Goal: Information Seeking & Learning: Learn about a topic

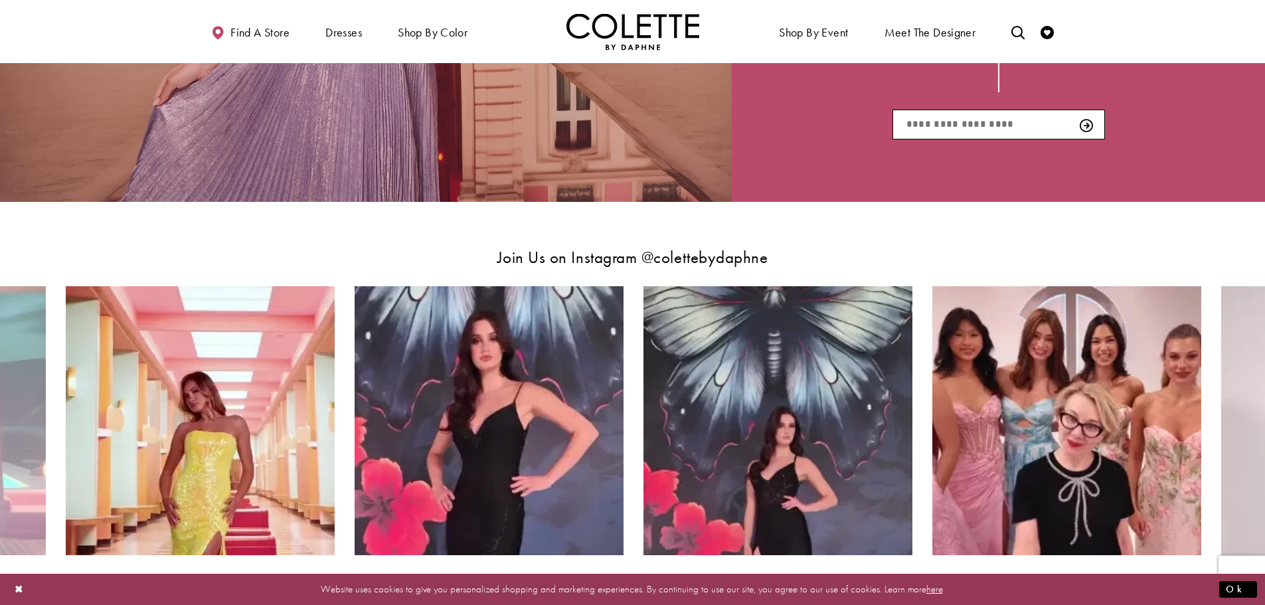
scroll to position [2524, 0]
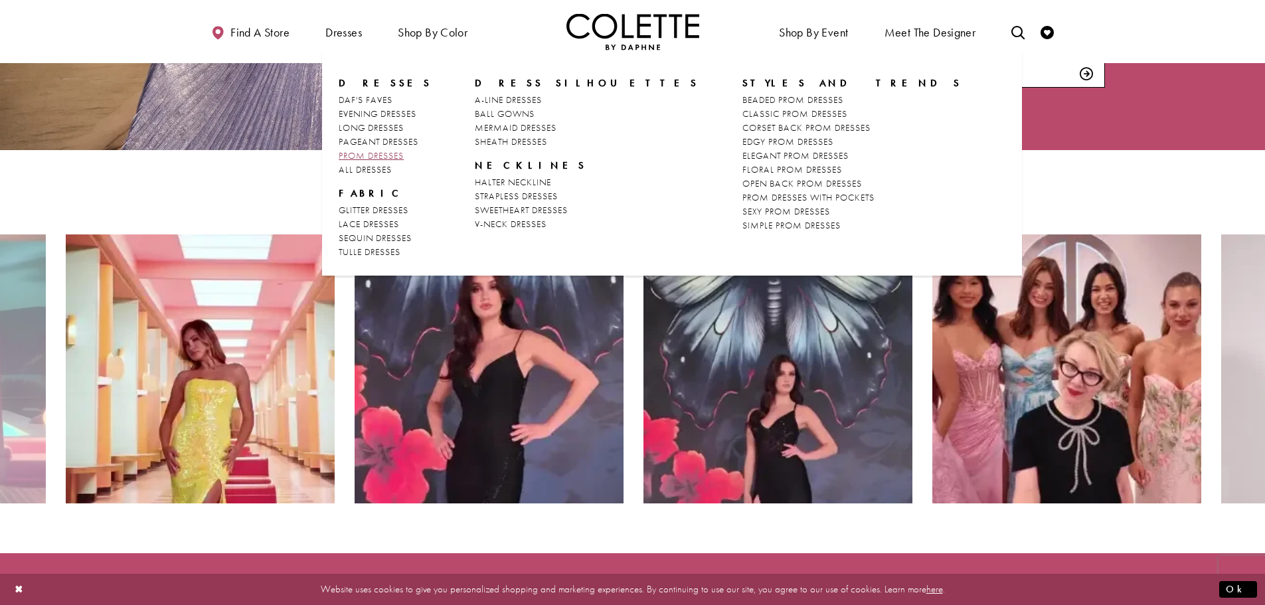
click at [395, 157] on span "PROM DRESSES" at bounding box center [371, 155] width 65 height 12
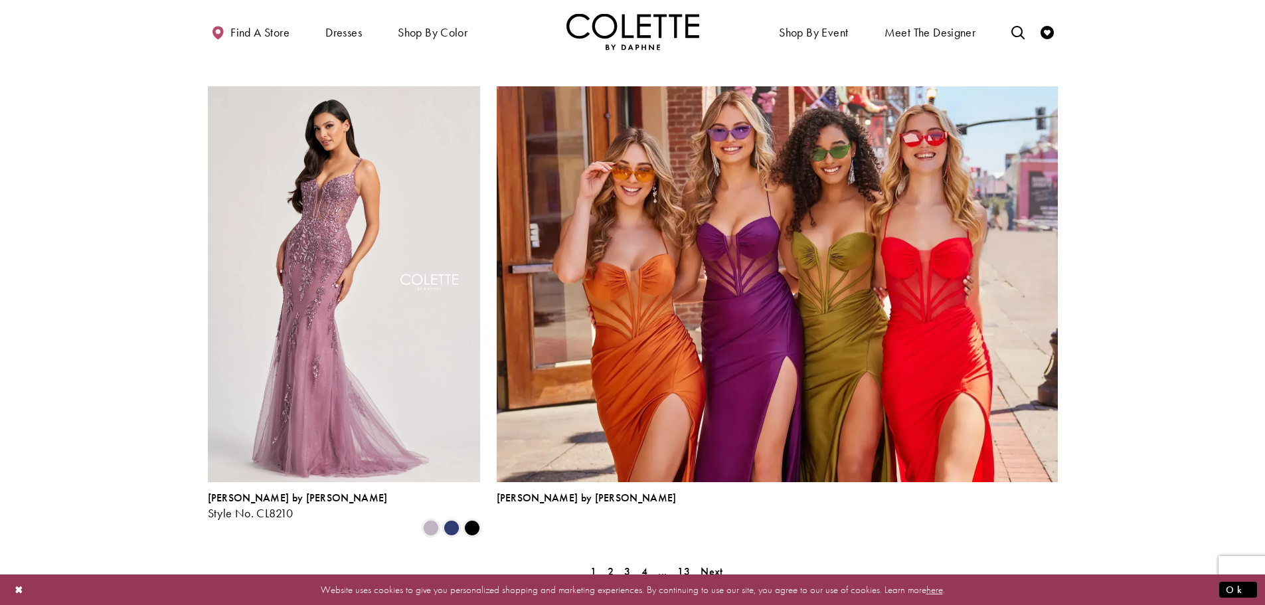
scroll to position [2790, 0]
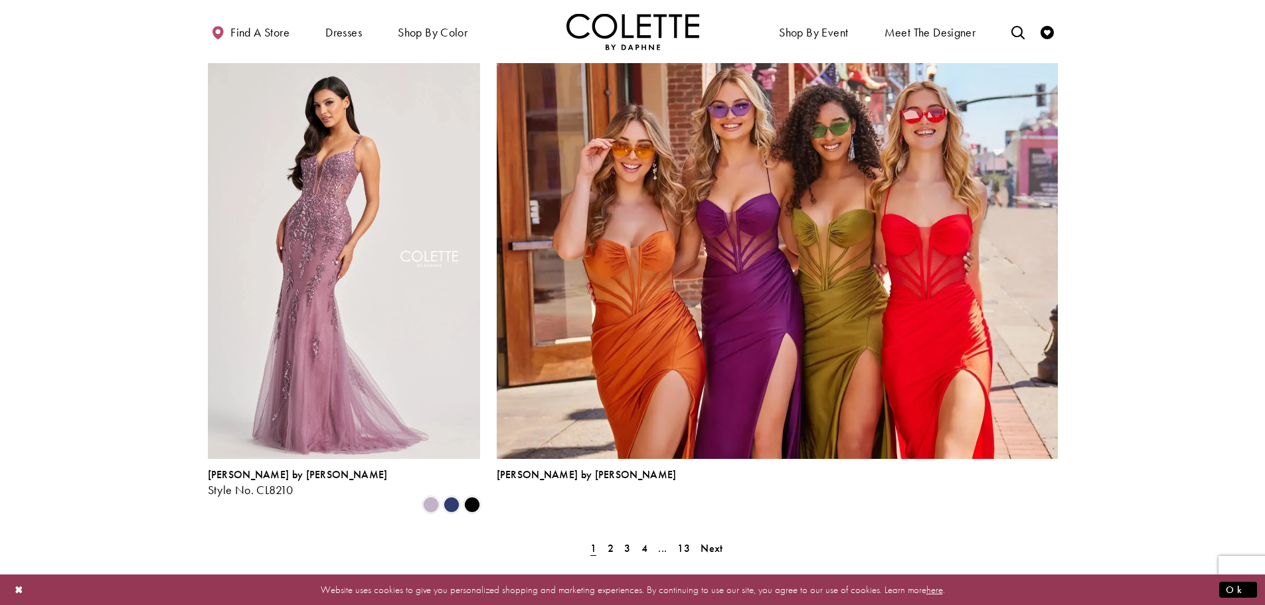
click at [715, 541] on span "Next" at bounding box center [712, 548] width 22 height 14
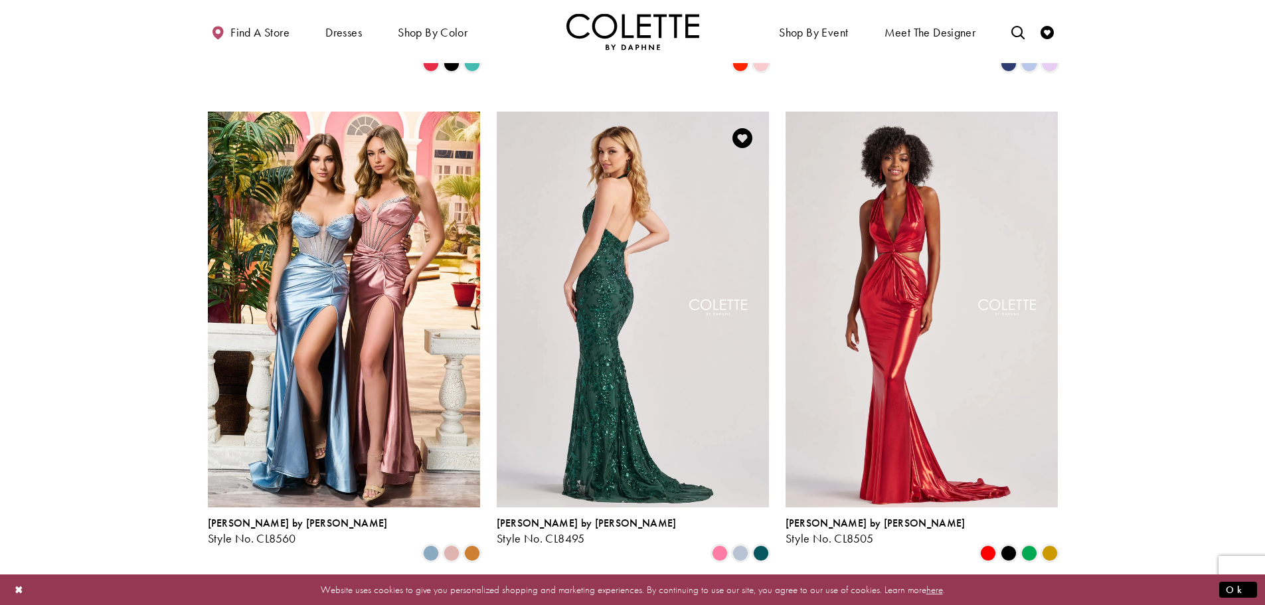
scroll to position [806, 0]
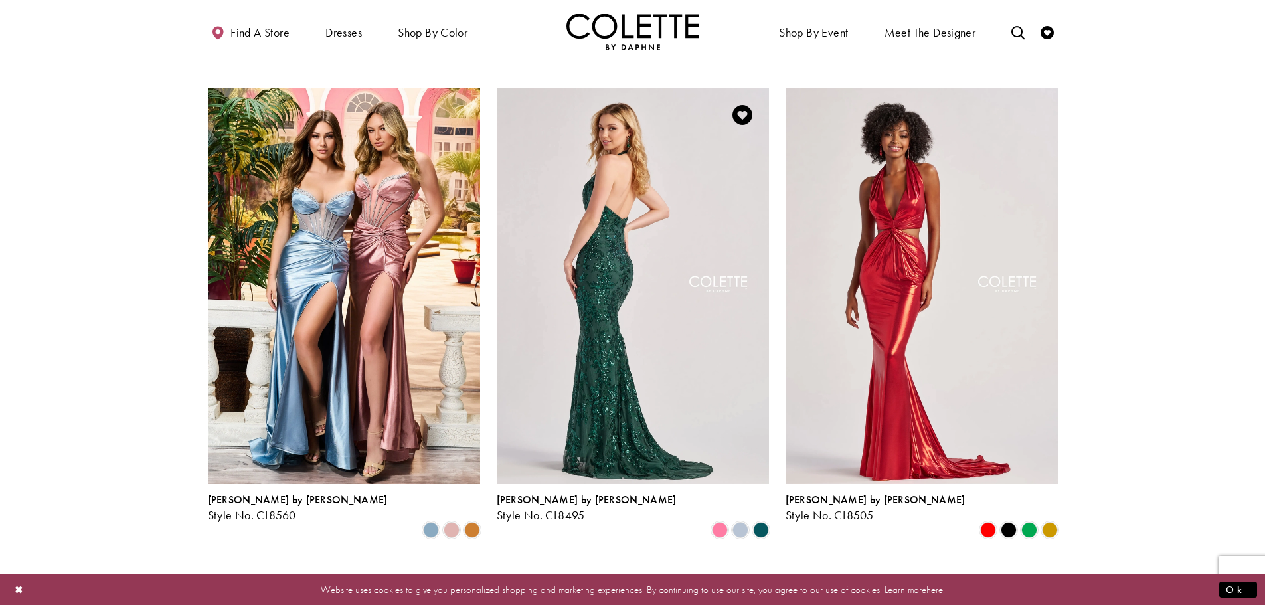
click at [659, 213] on img "Visit Colette by Daphne Style No. CL8495 Page" at bounding box center [633, 286] width 272 height 396
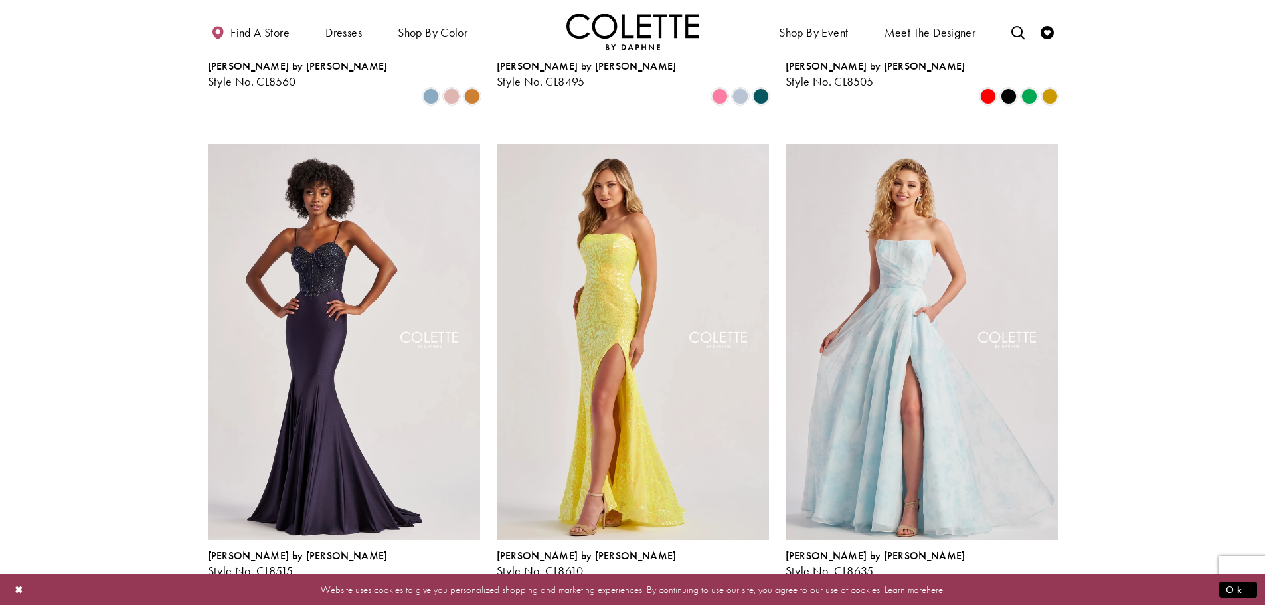
scroll to position [1271, 0]
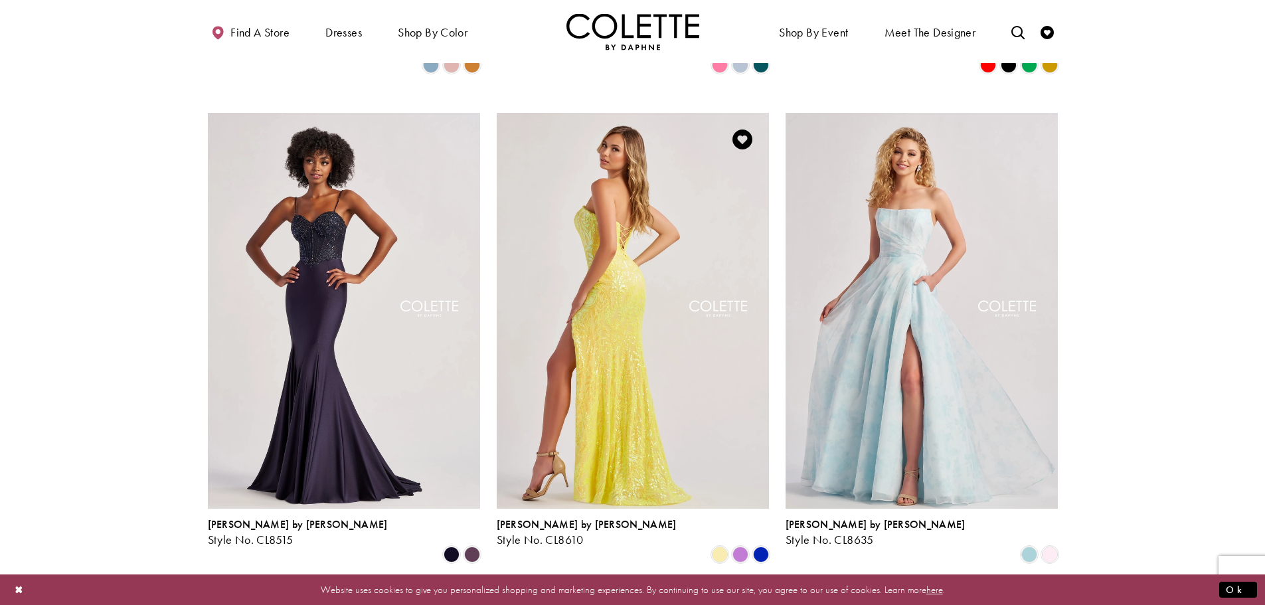
click at [726, 408] on img "Visit Colette by Daphne Style No. CL8610 Page" at bounding box center [633, 311] width 272 height 396
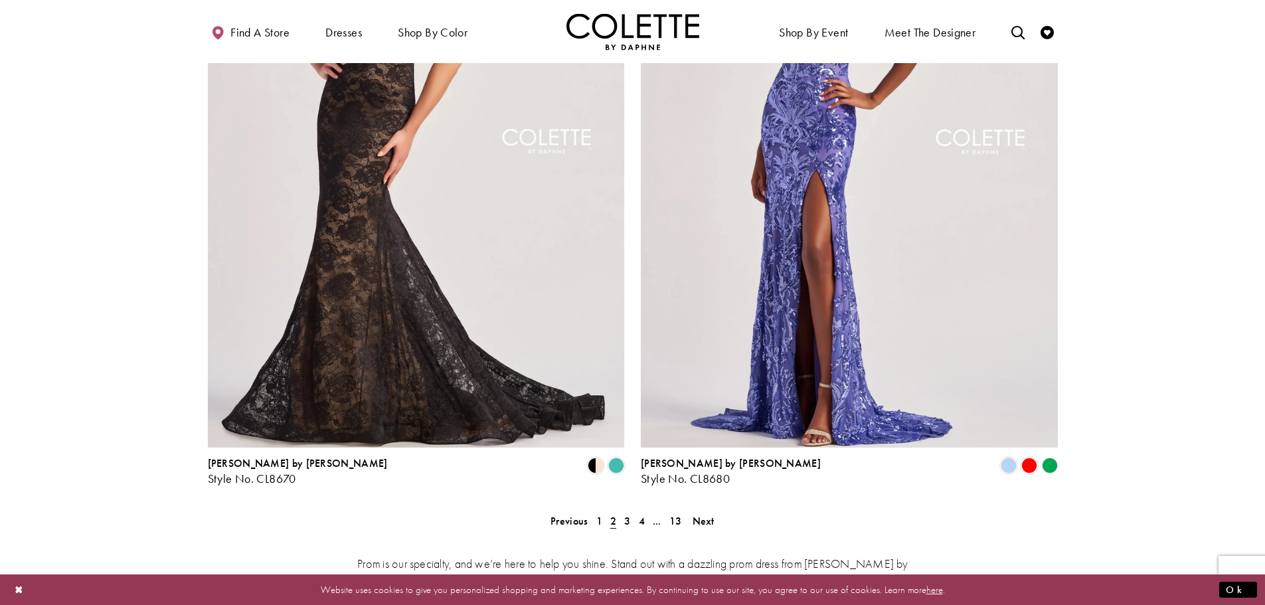
scroll to position [2533, 0]
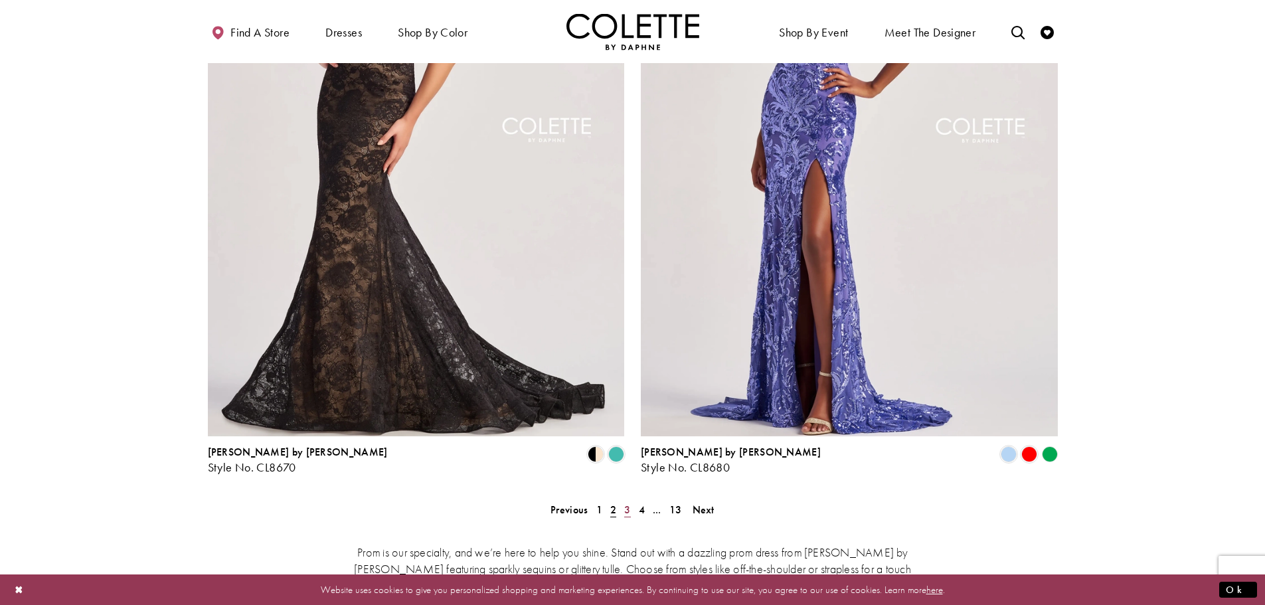
click at [624, 500] on link "3" at bounding box center [627, 509] width 14 height 19
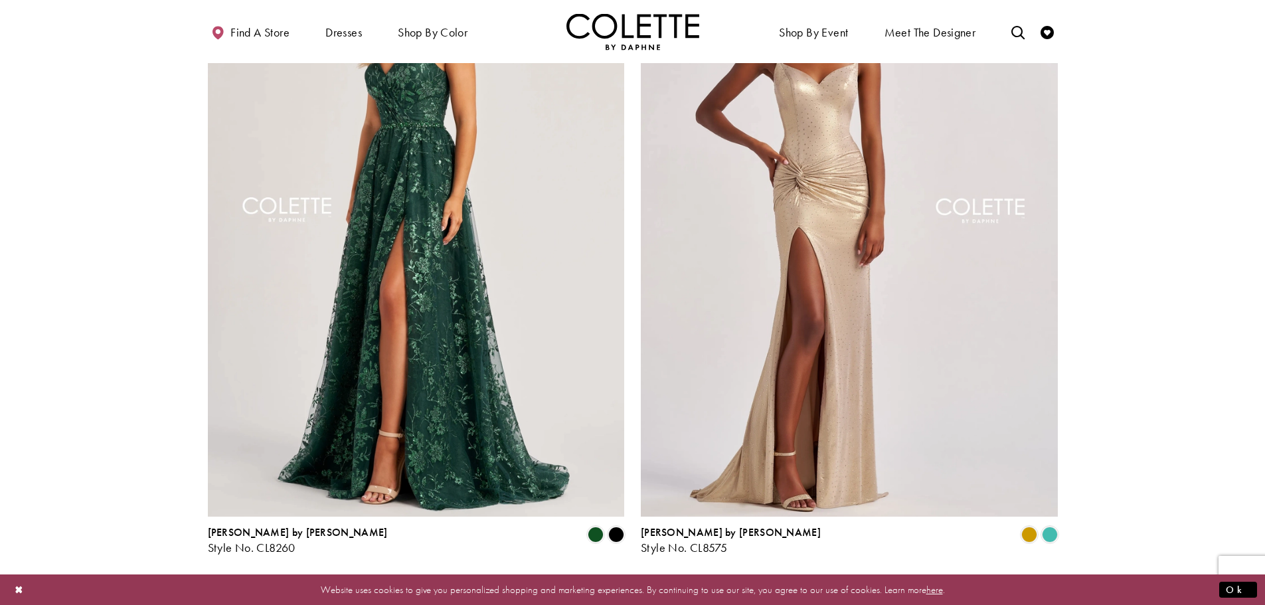
scroll to position [2466, 0]
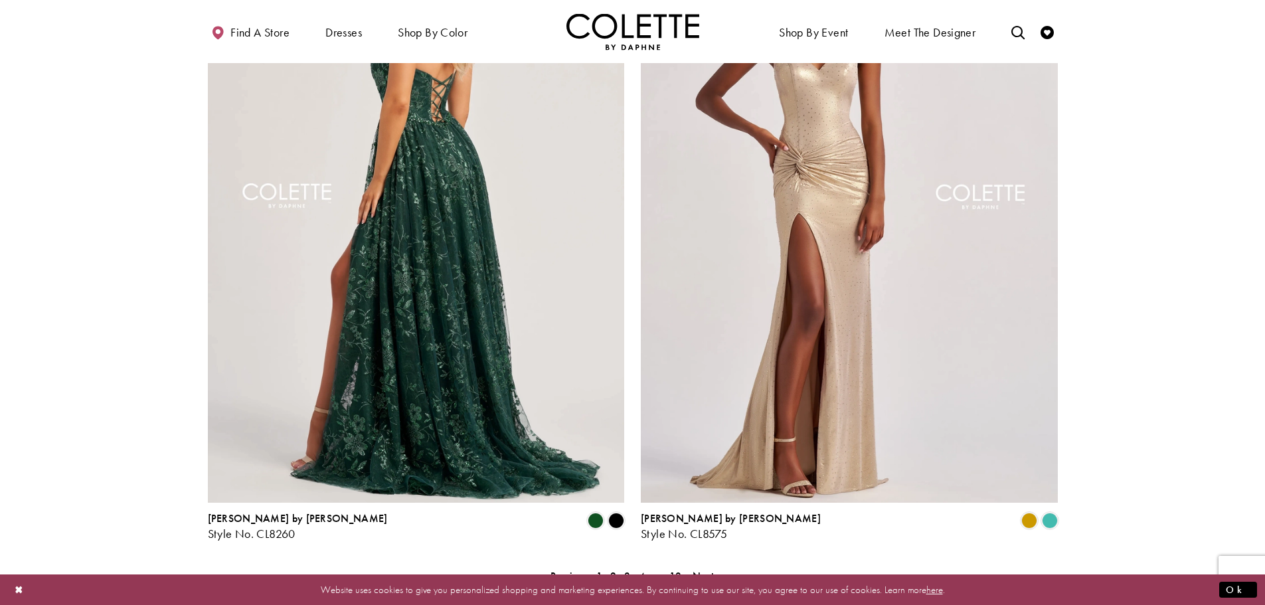
click at [408, 246] on img "Visit Colette by Daphne Style No. CL8260 Page" at bounding box center [416, 200] width 417 height 606
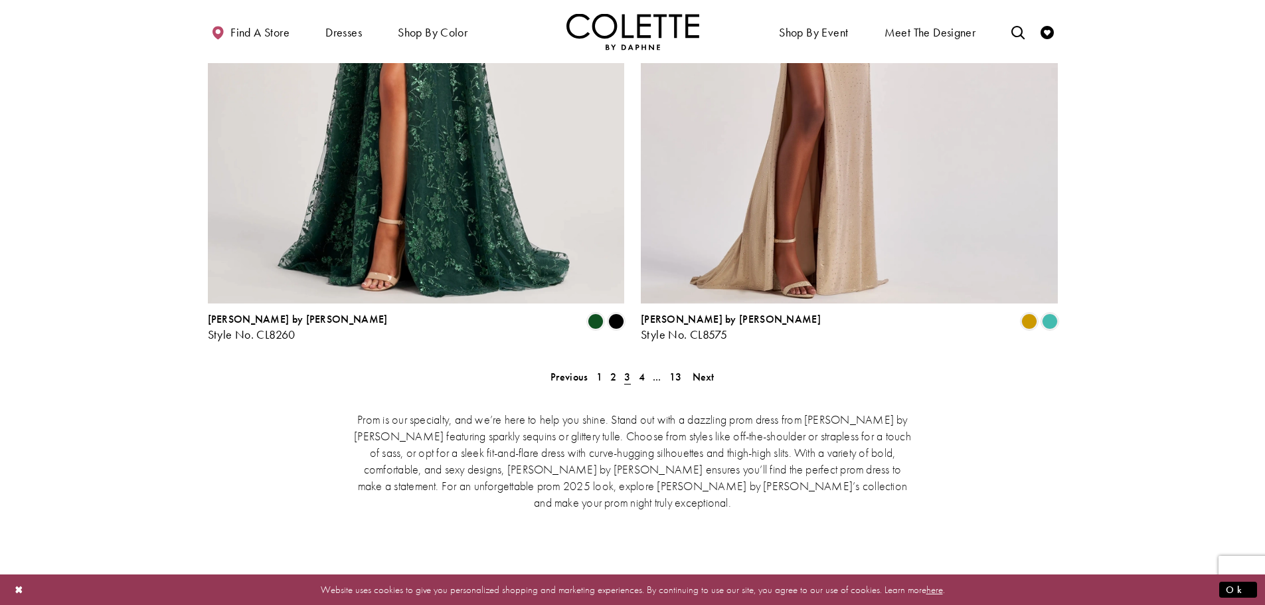
scroll to position [2843, 0]
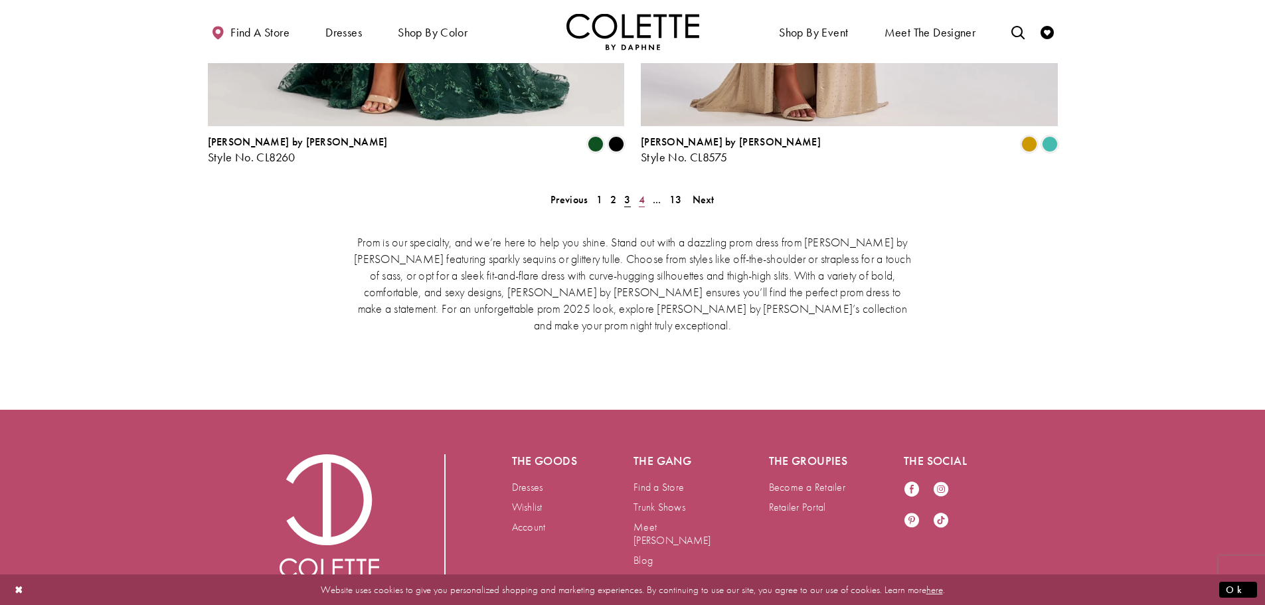
click at [640, 193] on span "4" at bounding box center [642, 200] width 6 height 14
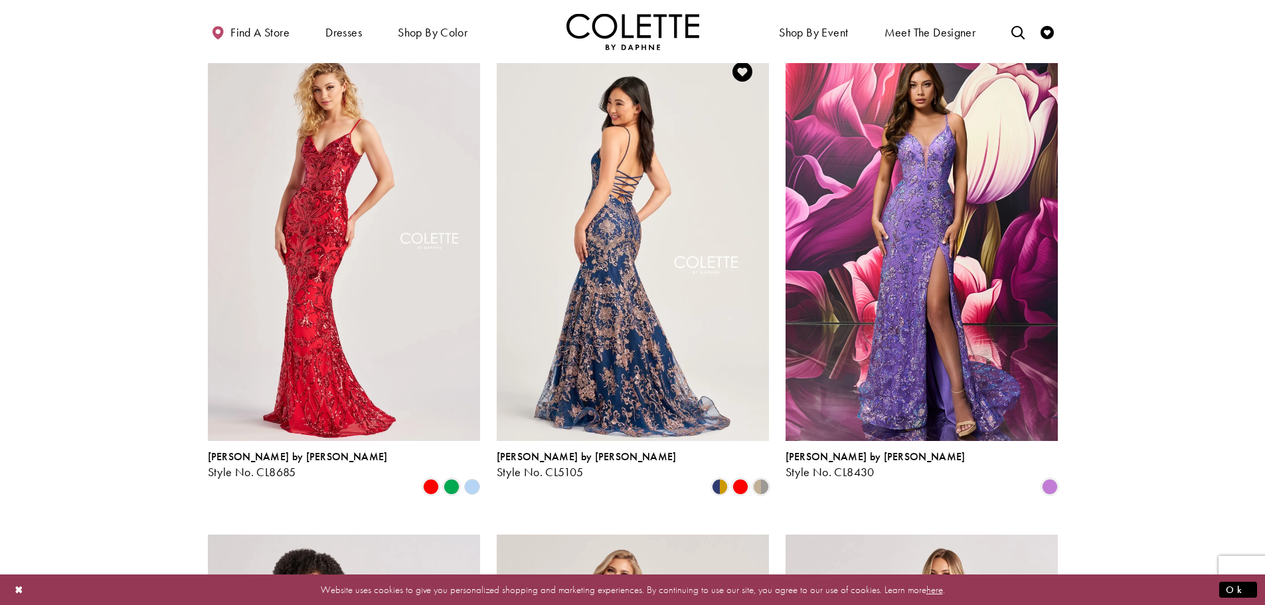
scroll to position [872, 0]
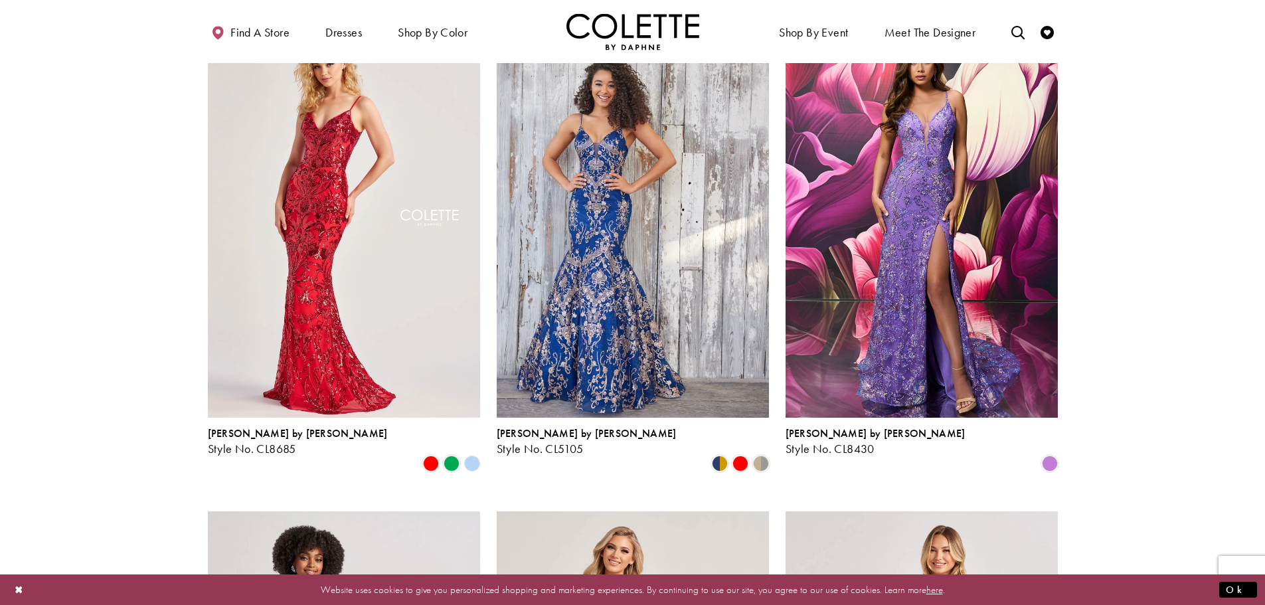
click at [471, 453] on polygon "Product List" at bounding box center [472, 463] width 21 height 21
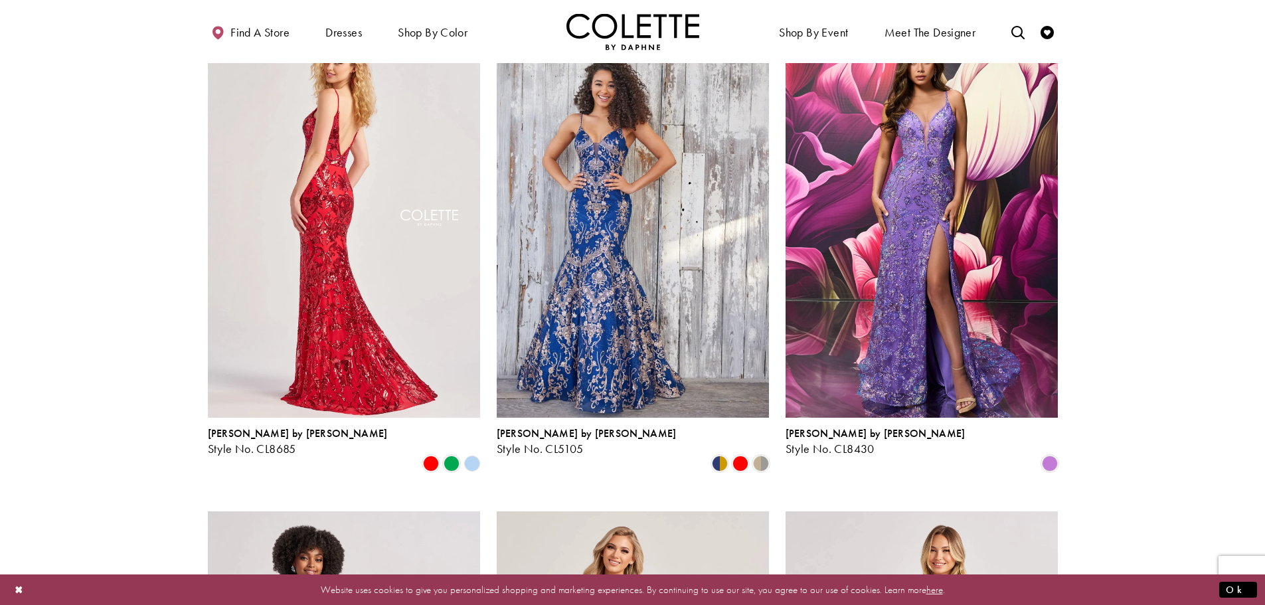
click at [455, 347] on img "Visit Colette by Daphne Style No. CL8685 Page" at bounding box center [344, 220] width 272 height 396
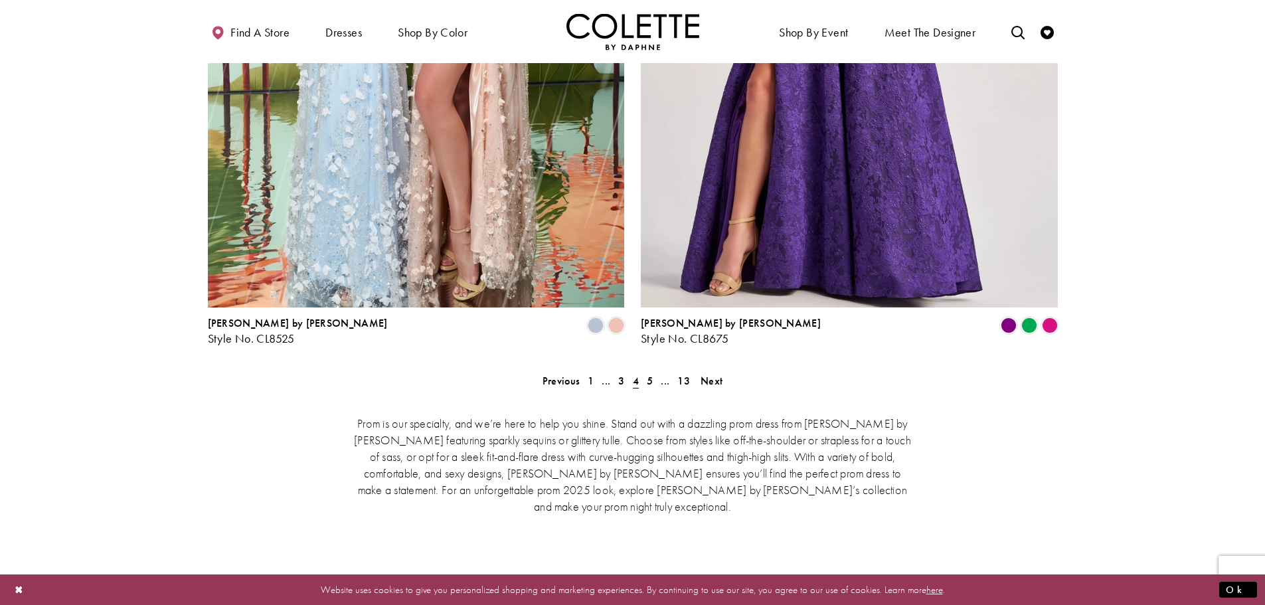
scroll to position [2665, 0]
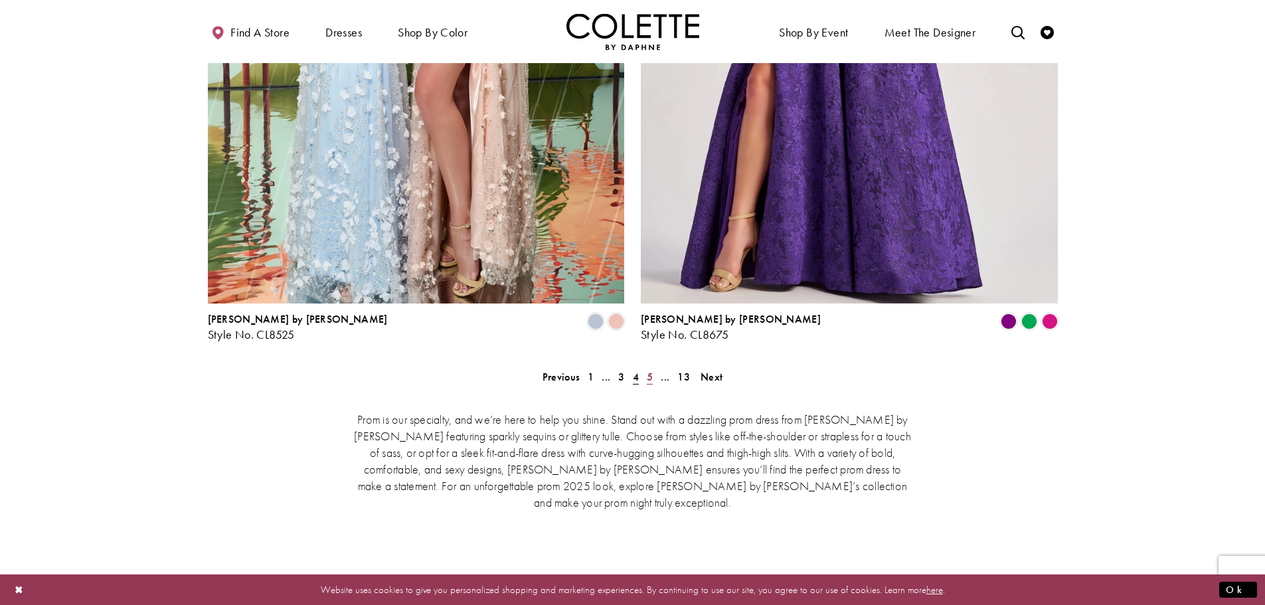
click at [646, 367] on link "5" at bounding box center [650, 376] width 14 height 19
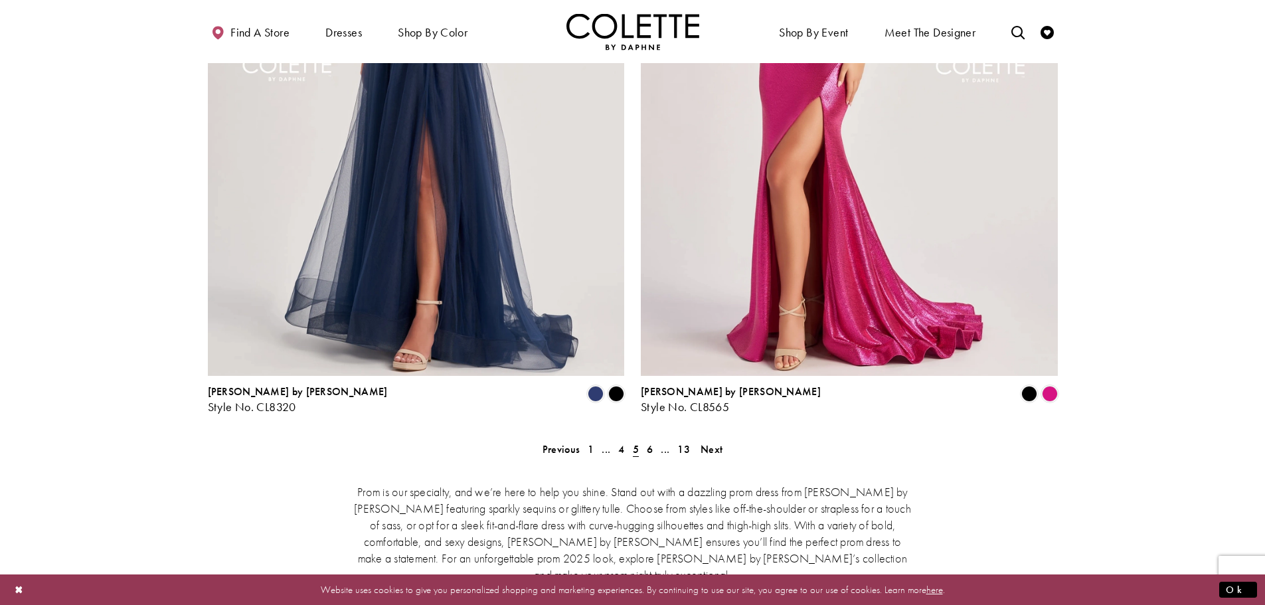
scroll to position [2614, 0]
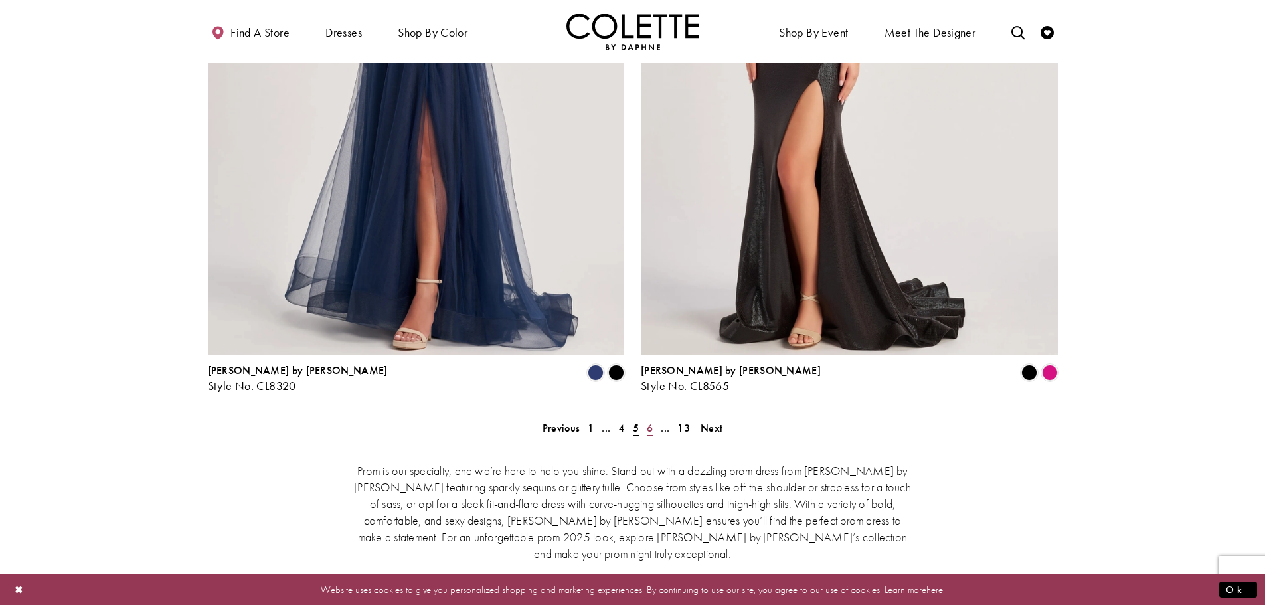
click at [648, 421] on span "6" at bounding box center [650, 428] width 6 height 14
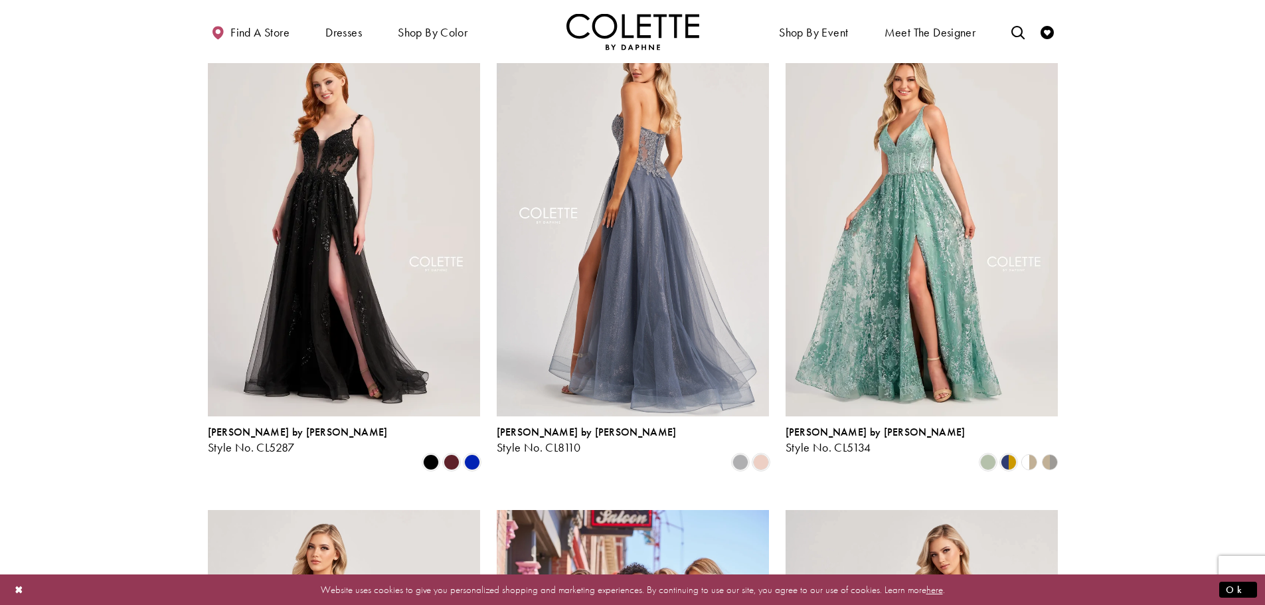
scroll to position [407, 0]
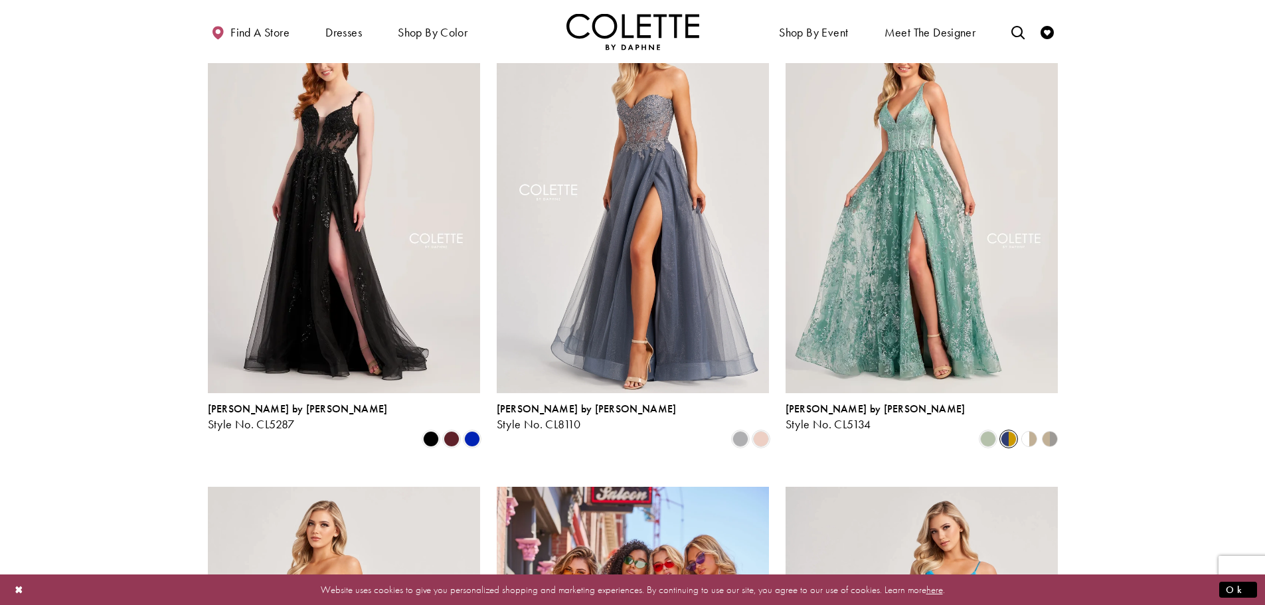
click at [1010, 431] on span "Product List" at bounding box center [1009, 439] width 16 height 16
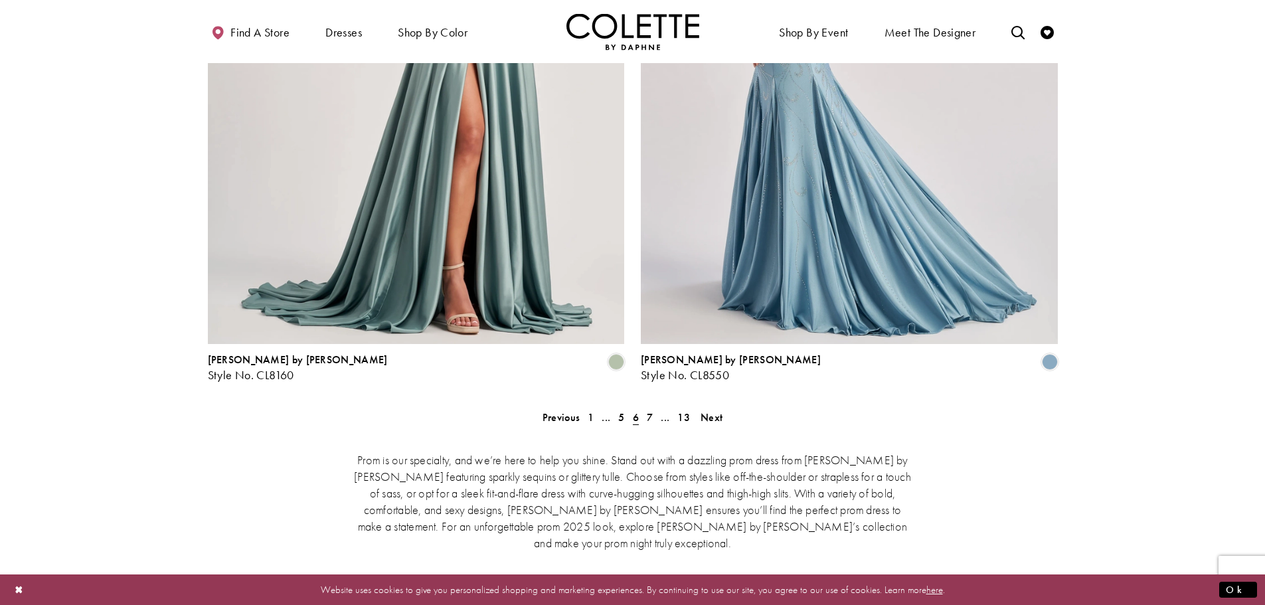
scroll to position [2665, 0]
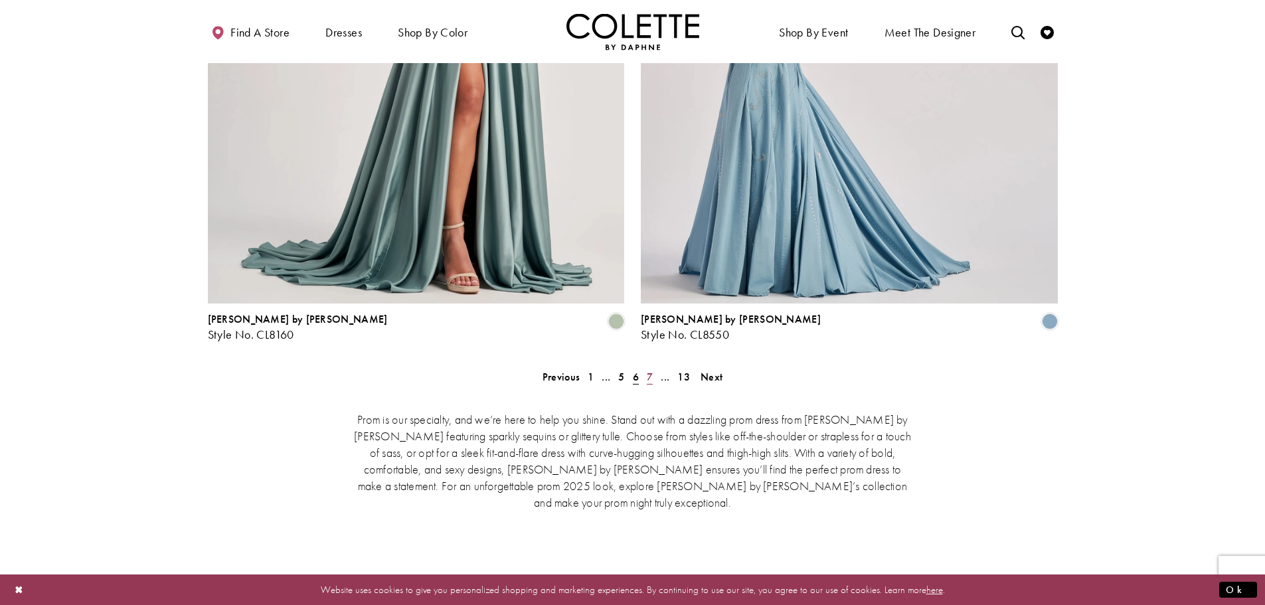
click at [651, 370] on span "7" at bounding box center [650, 377] width 6 height 14
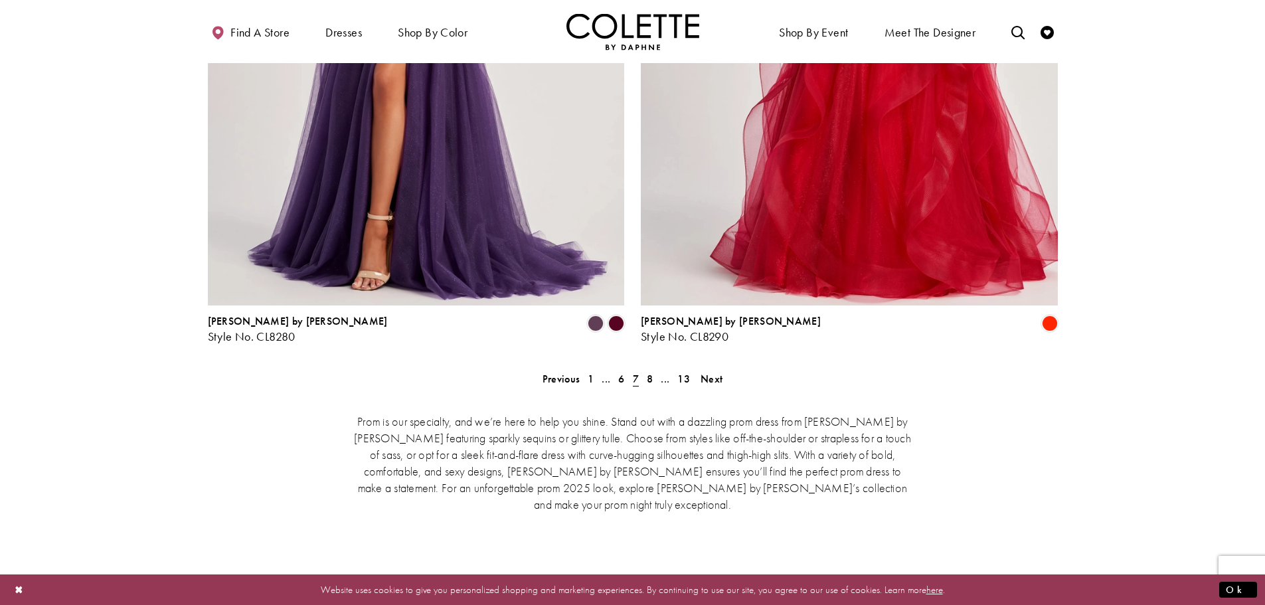
scroll to position [2665, 0]
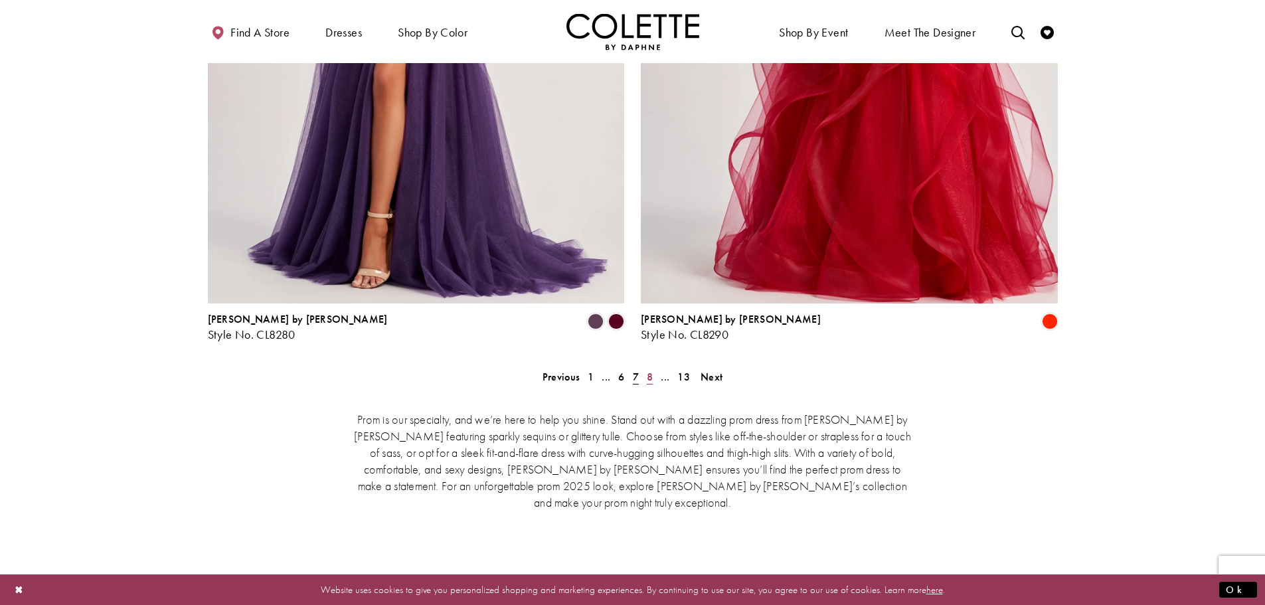
click at [645, 367] on link "8" at bounding box center [650, 376] width 14 height 19
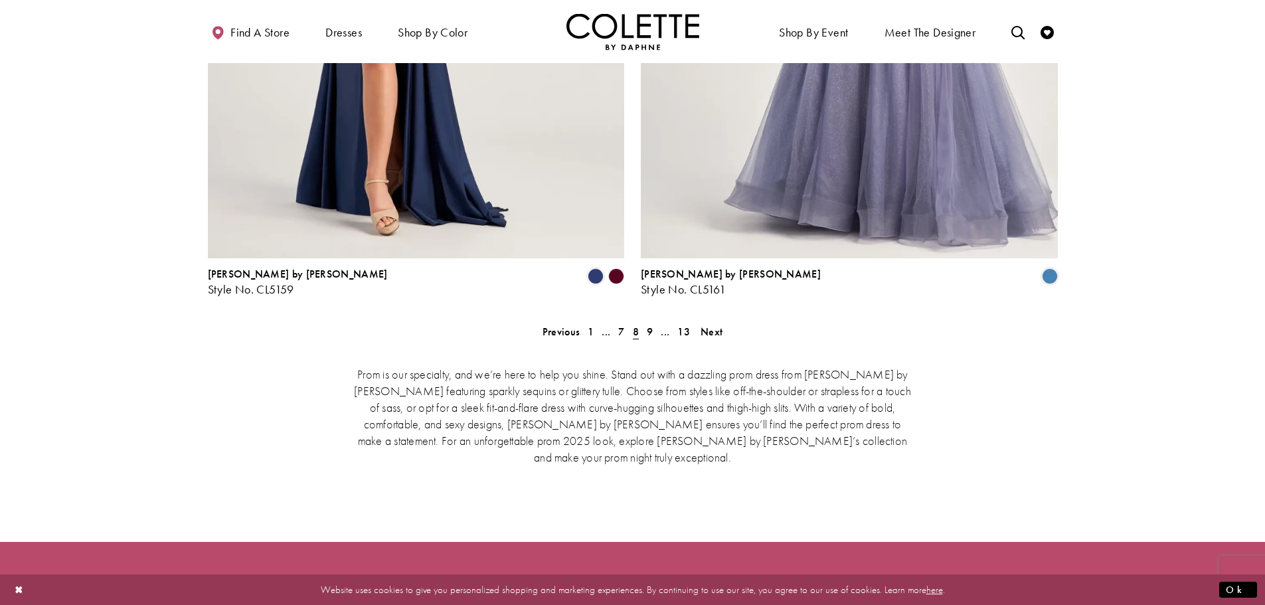
scroll to position [2732, 0]
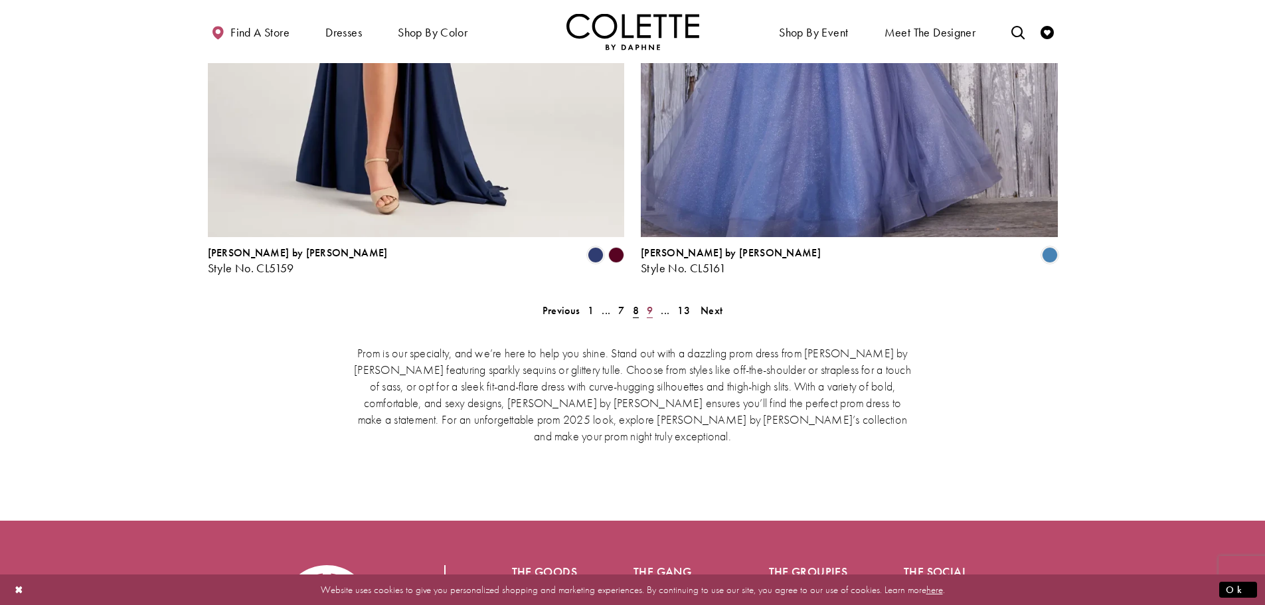
click at [653, 301] on link "9" at bounding box center [650, 310] width 14 height 19
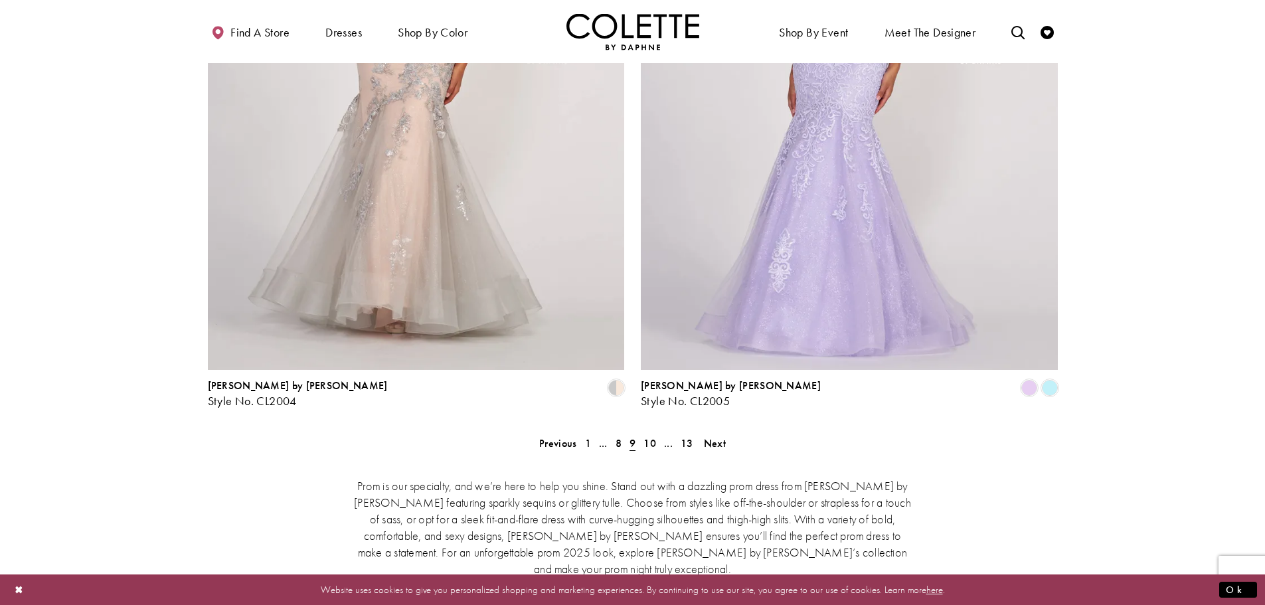
scroll to position [2732, 0]
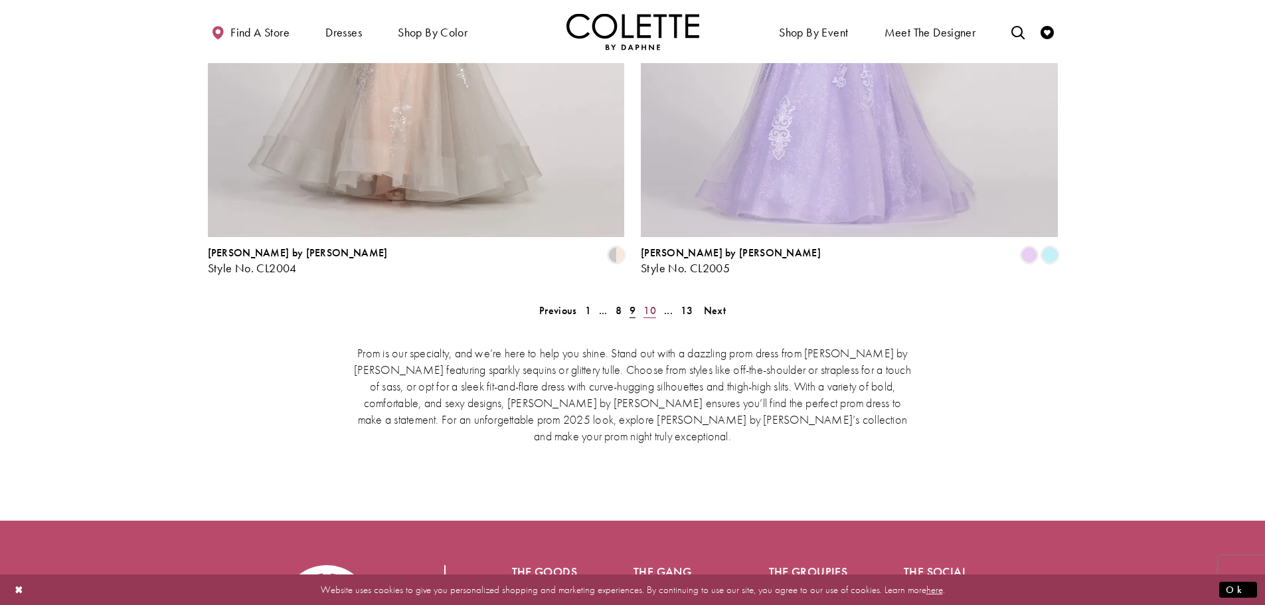
click at [647, 304] on span "10" at bounding box center [650, 311] width 13 height 14
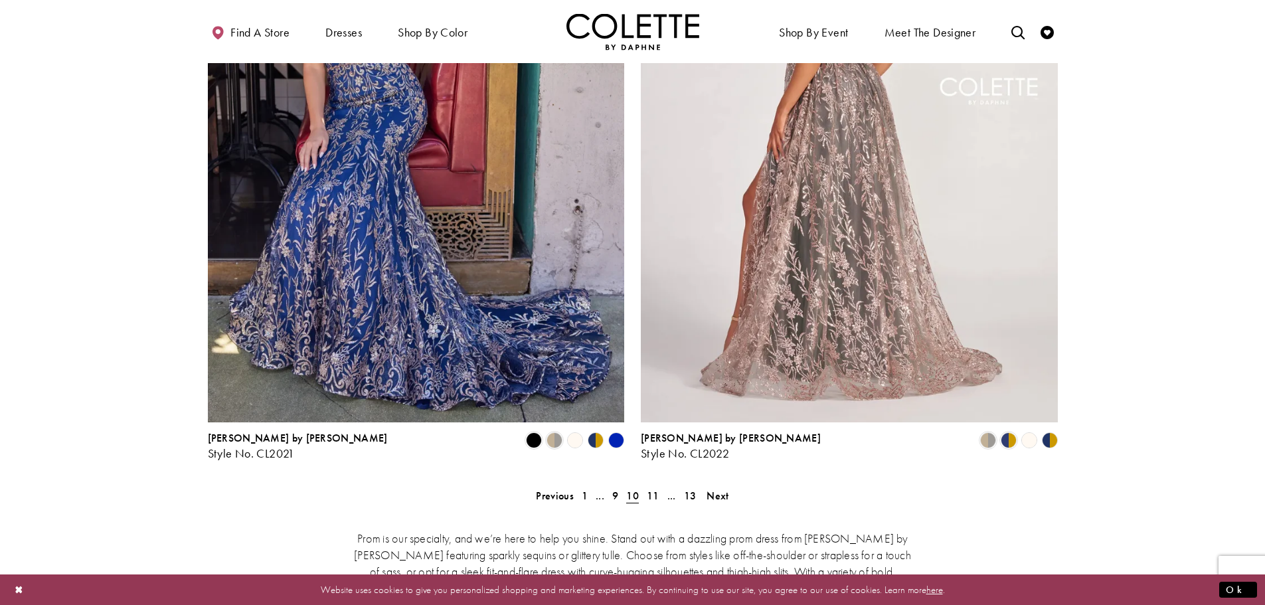
scroll to position [2599, 0]
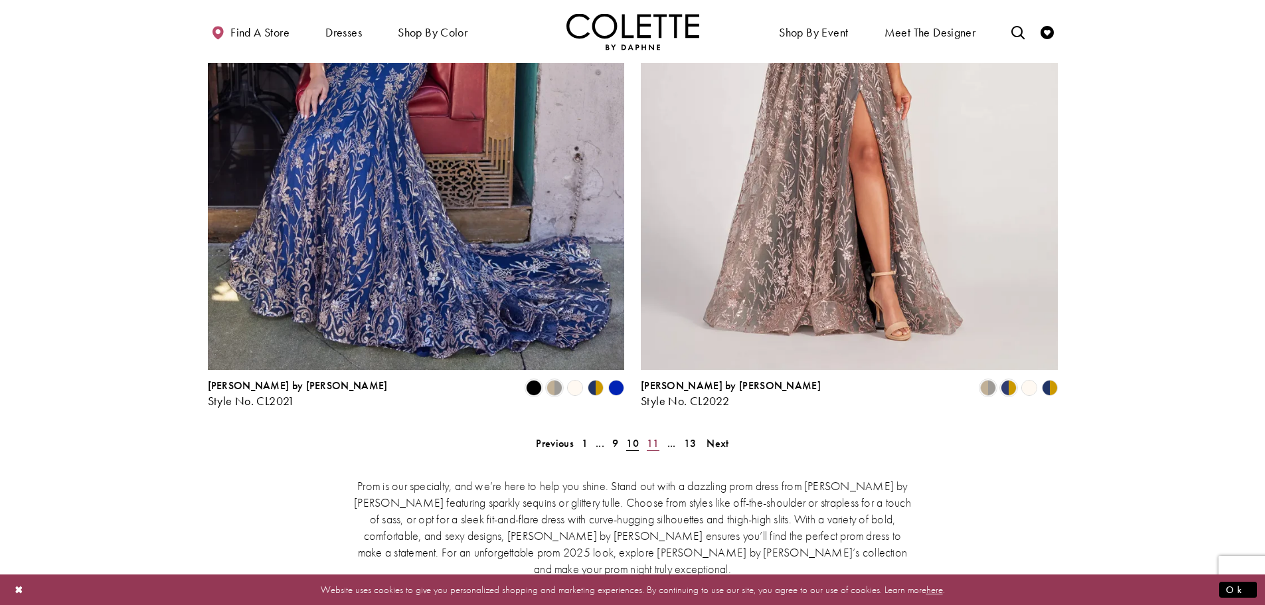
click at [651, 436] on span "11" at bounding box center [653, 443] width 13 height 14
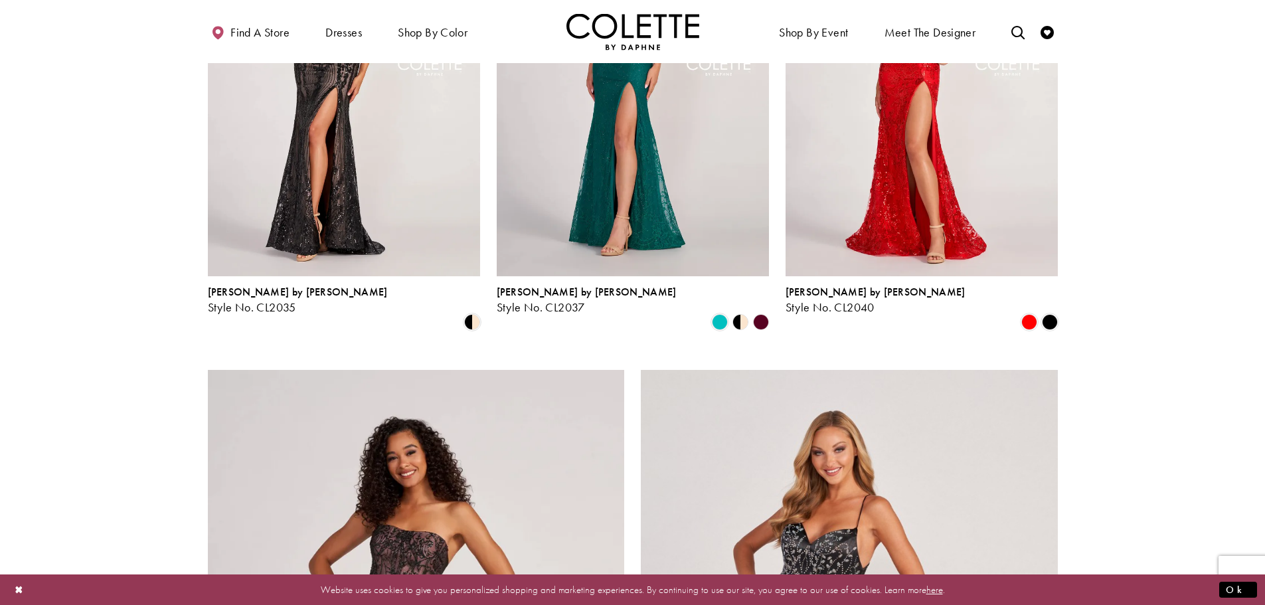
scroll to position [2001, 0]
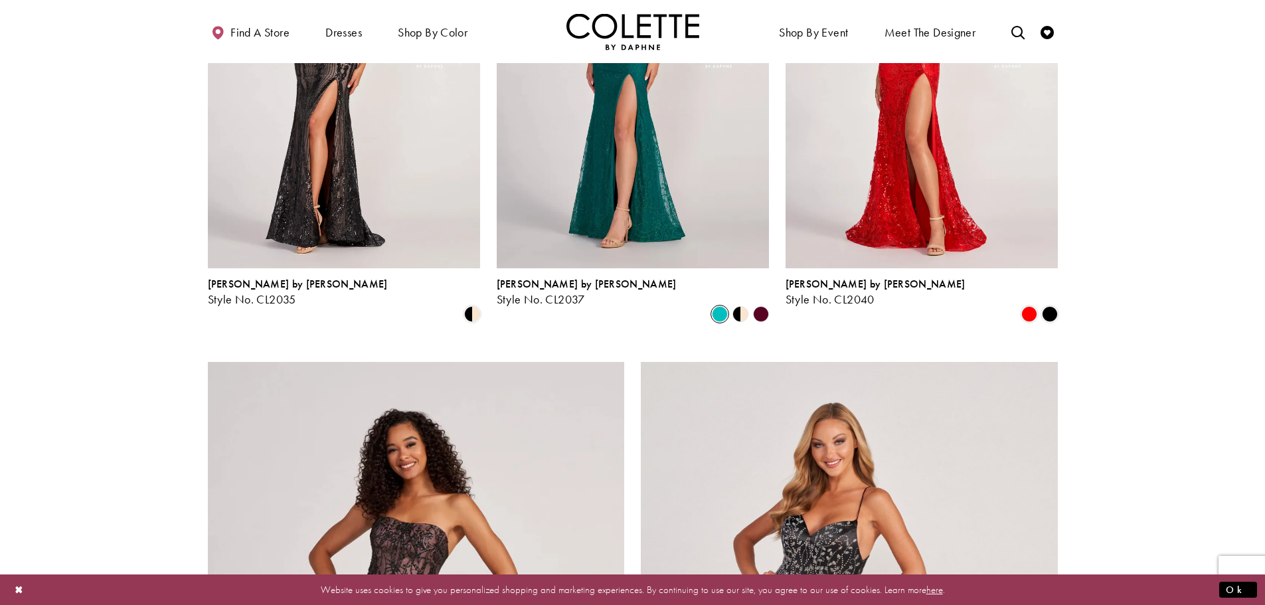
click at [721, 306] on span "Product List" at bounding box center [720, 314] width 16 height 16
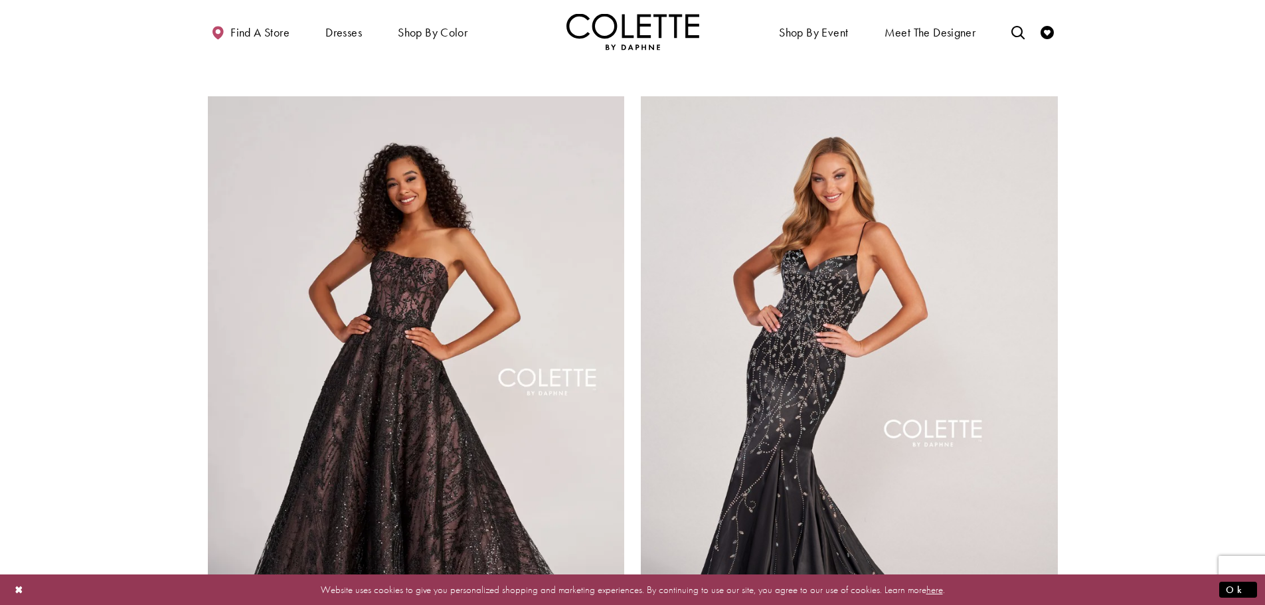
scroll to position [2466, 0]
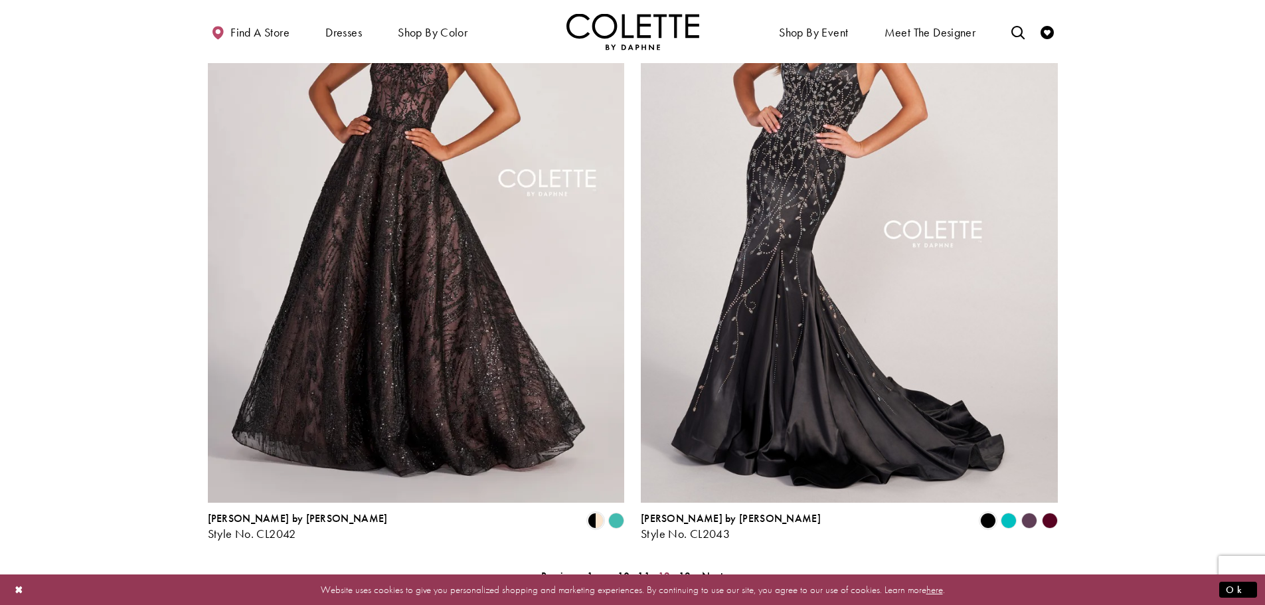
click at [668, 569] on span "12" at bounding box center [664, 576] width 13 height 14
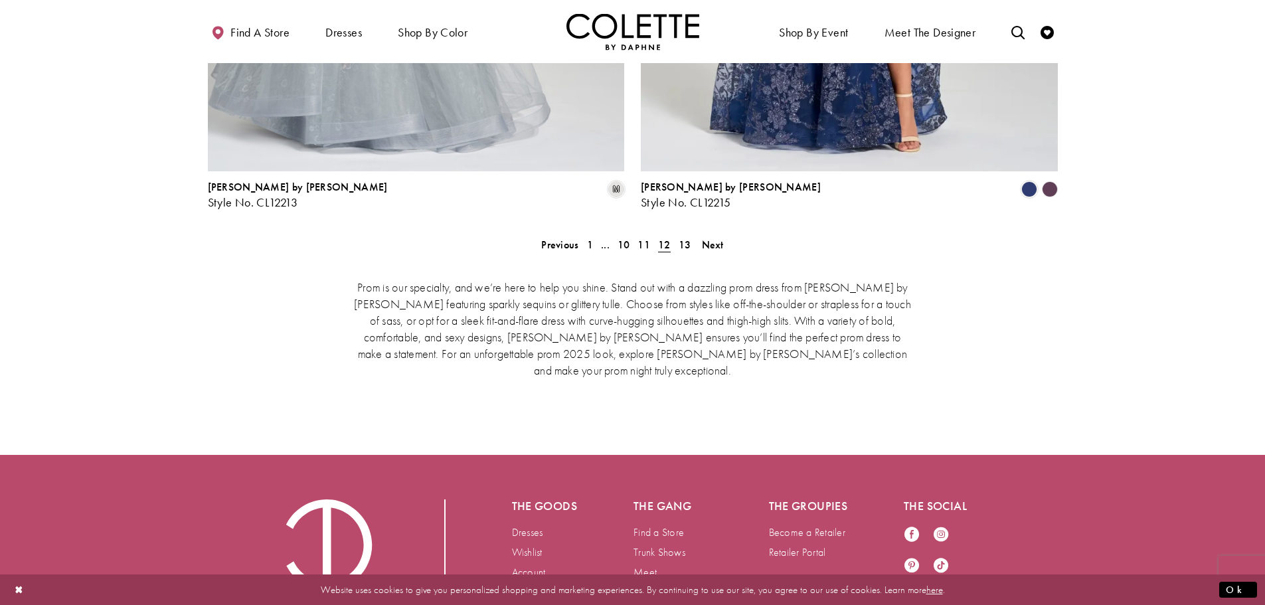
scroll to position [2798, 0]
click at [688, 250] on div "Prom is our specialty, and we’re here to help you shine. Stand out with a dazzl…" at bounding box center [633, 327] width 850 height 155
click at [683, 237] on span "13" at bounding box center [685, 244] width 13 height 14
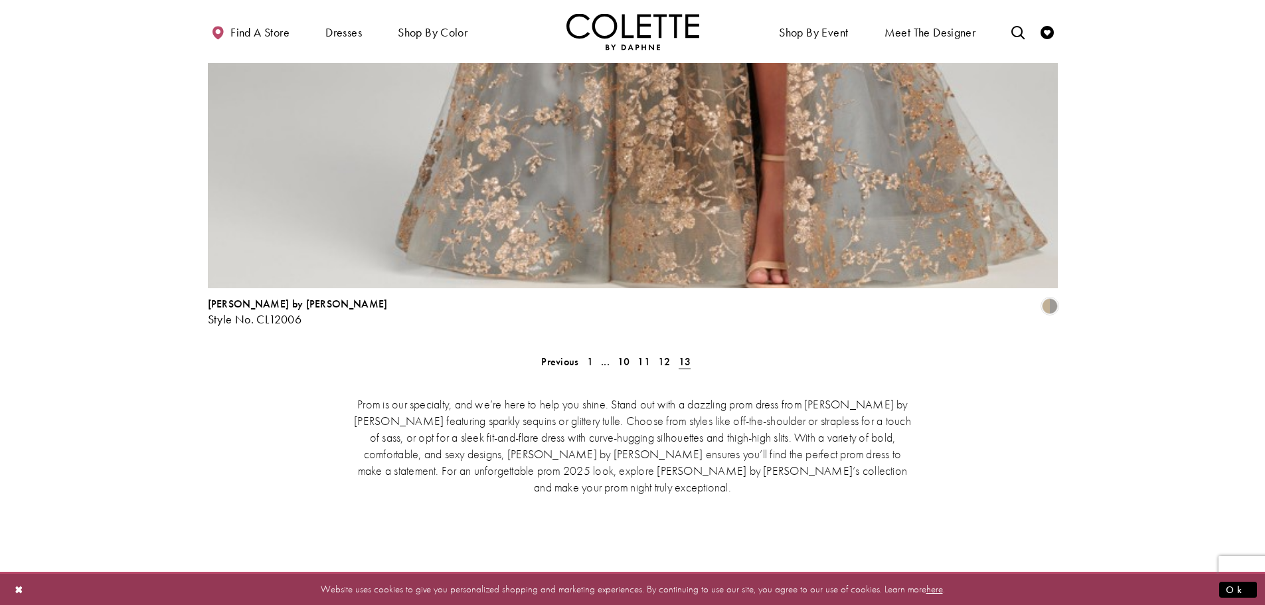
scroll to position [2798, 0]
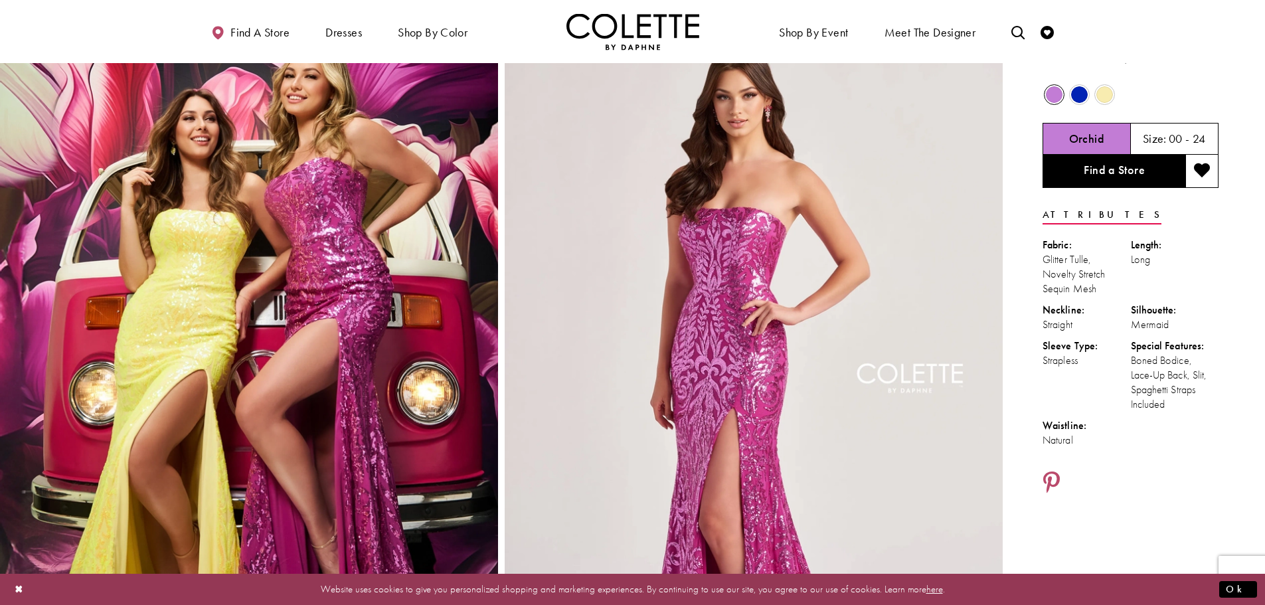
scroll to position [66, 0]
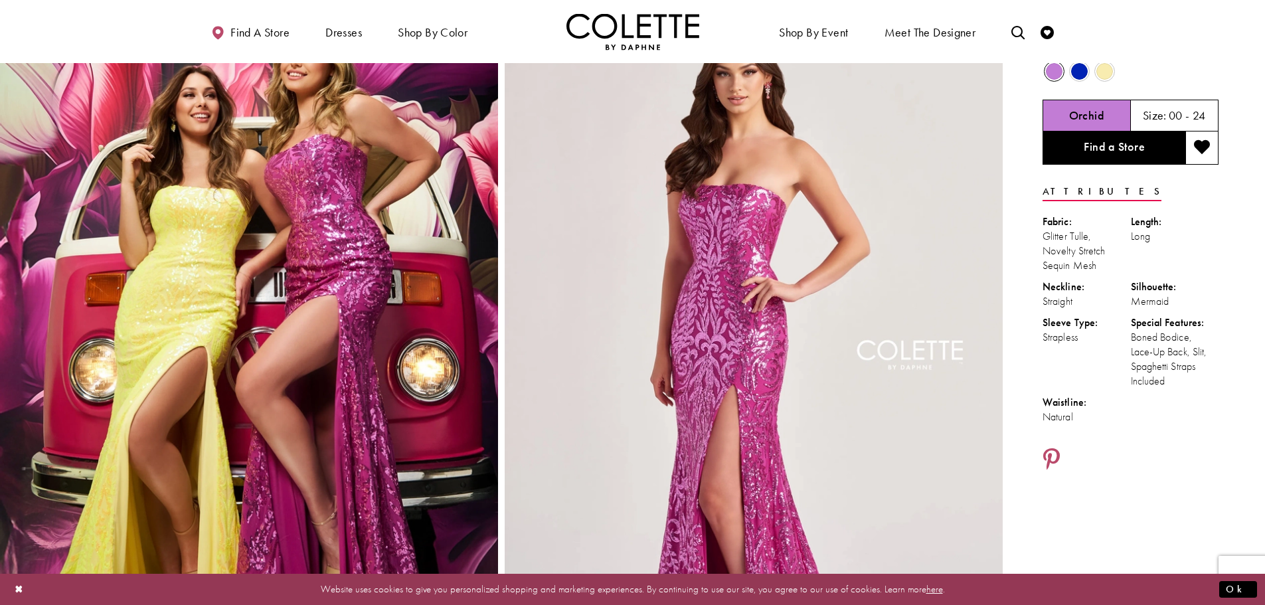
click at [1075, 76] on span "Product color controls state depends on size chosen" at bounding box center [1079, 71] width 17 height 17
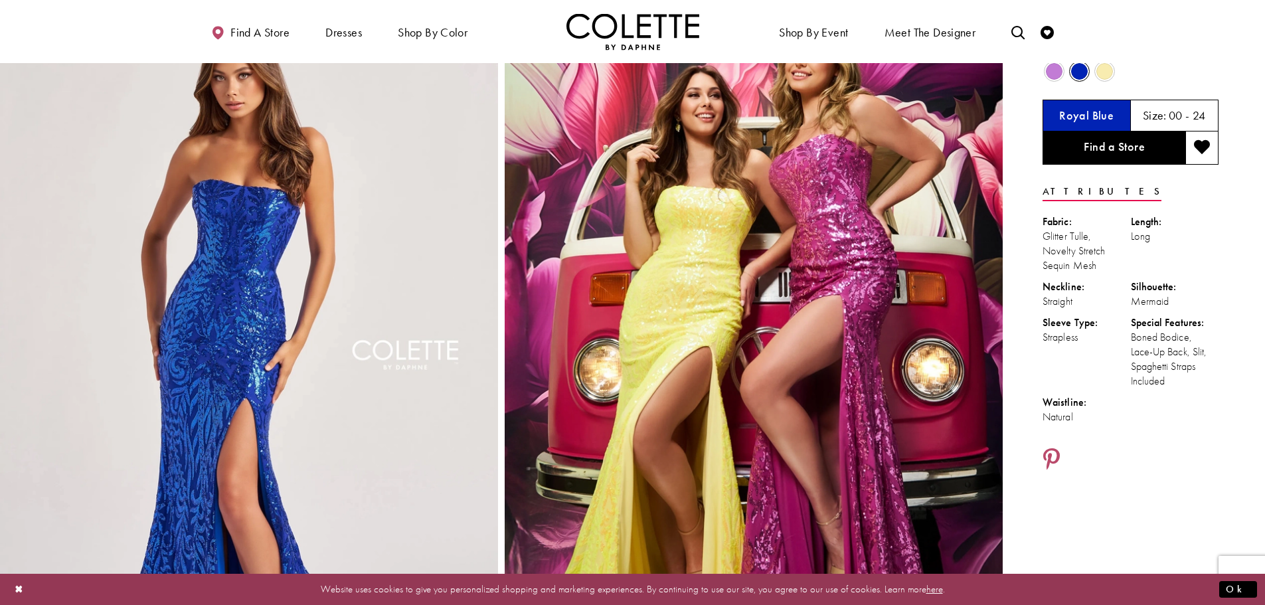
drag, startPoint x: 189, startPoint y: 289, endPoint x: 97, endPoint y: 207, distance: 123.3
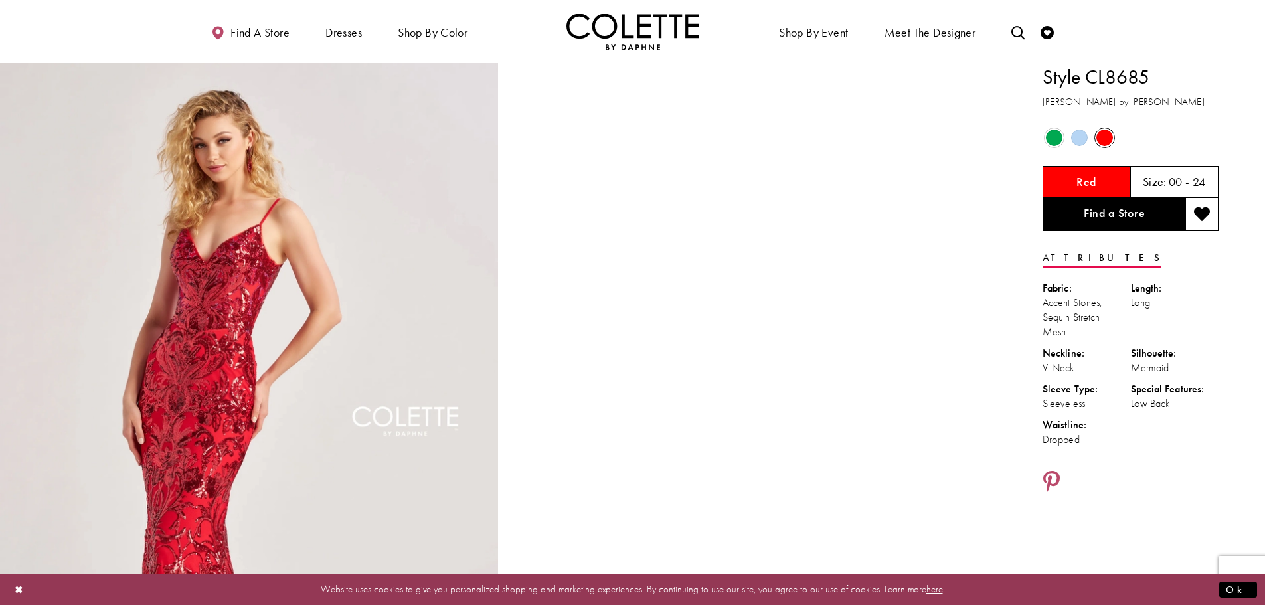
click at [1081, 147] on div "Out of Stock" at bounding box center [1079, 137] width 23 height 23
click at [1080, 139] on span "Product color controls state depends on size chosen" at bounding box center [1079, 138] width 17 height 17
